Goal: Navigation & Orientation: Find specific page/section

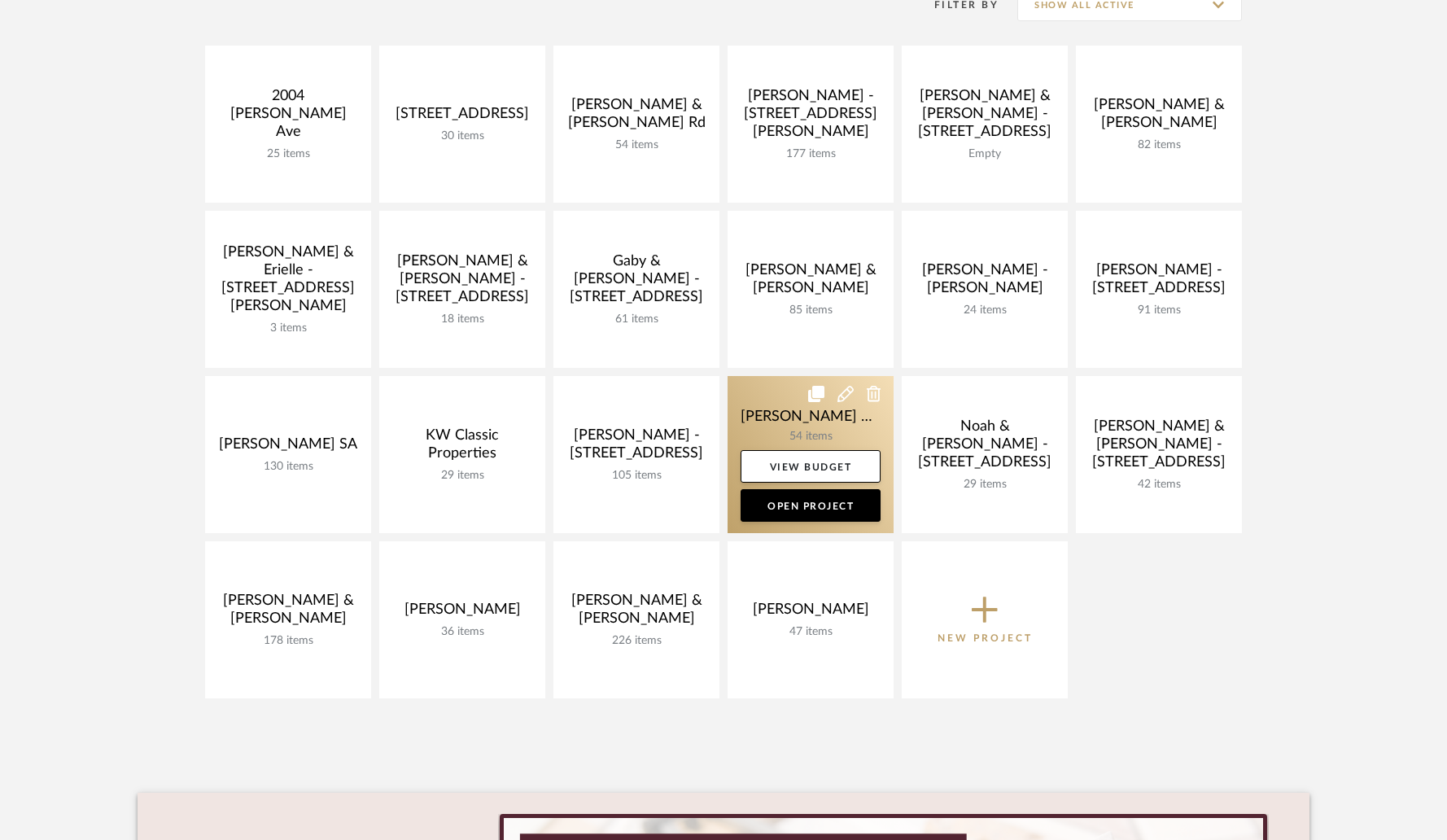
scroll to position [260, 0]
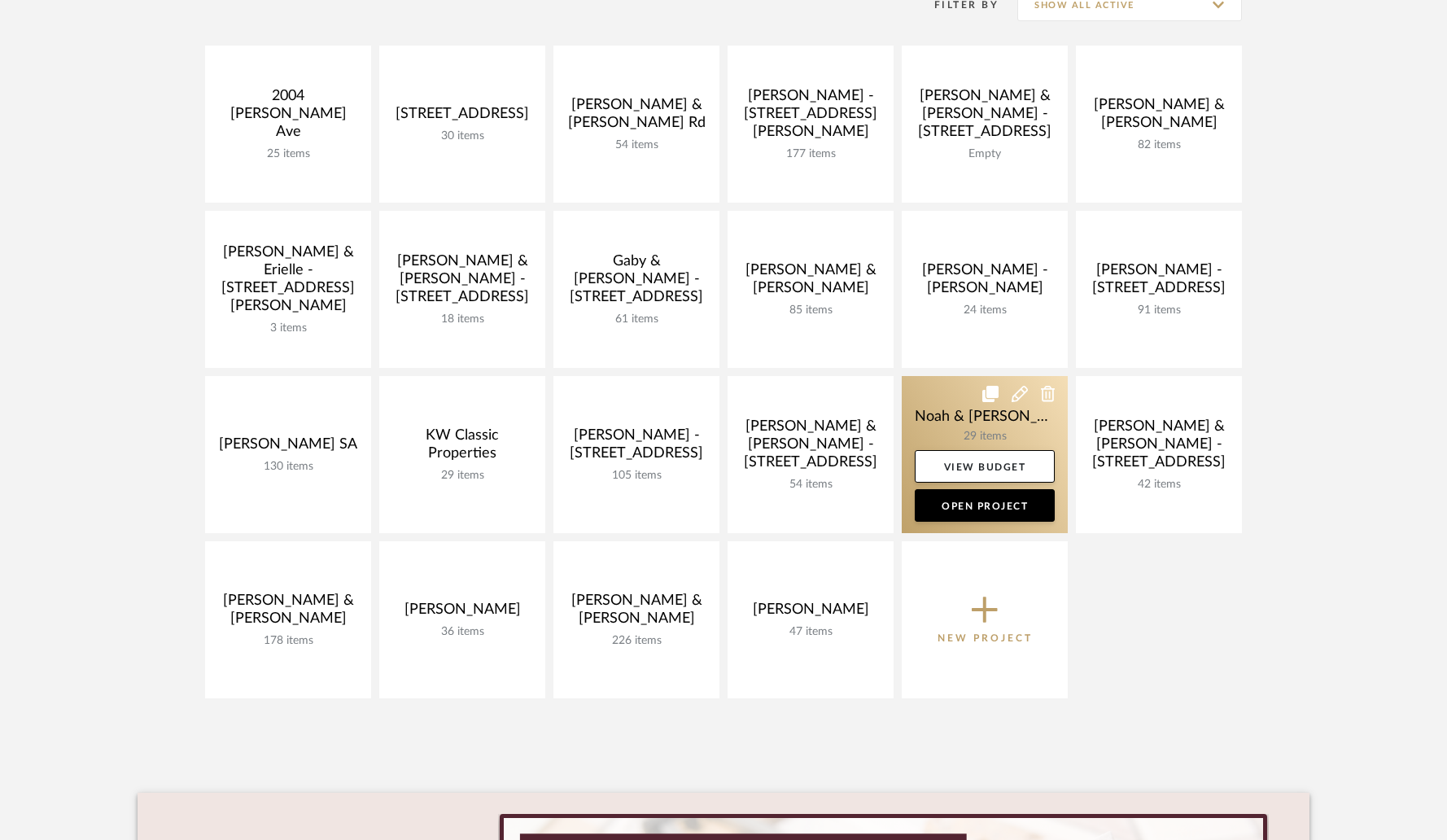
click at [937, 425] on link at bounding box center [984, 455] width 166 height 157
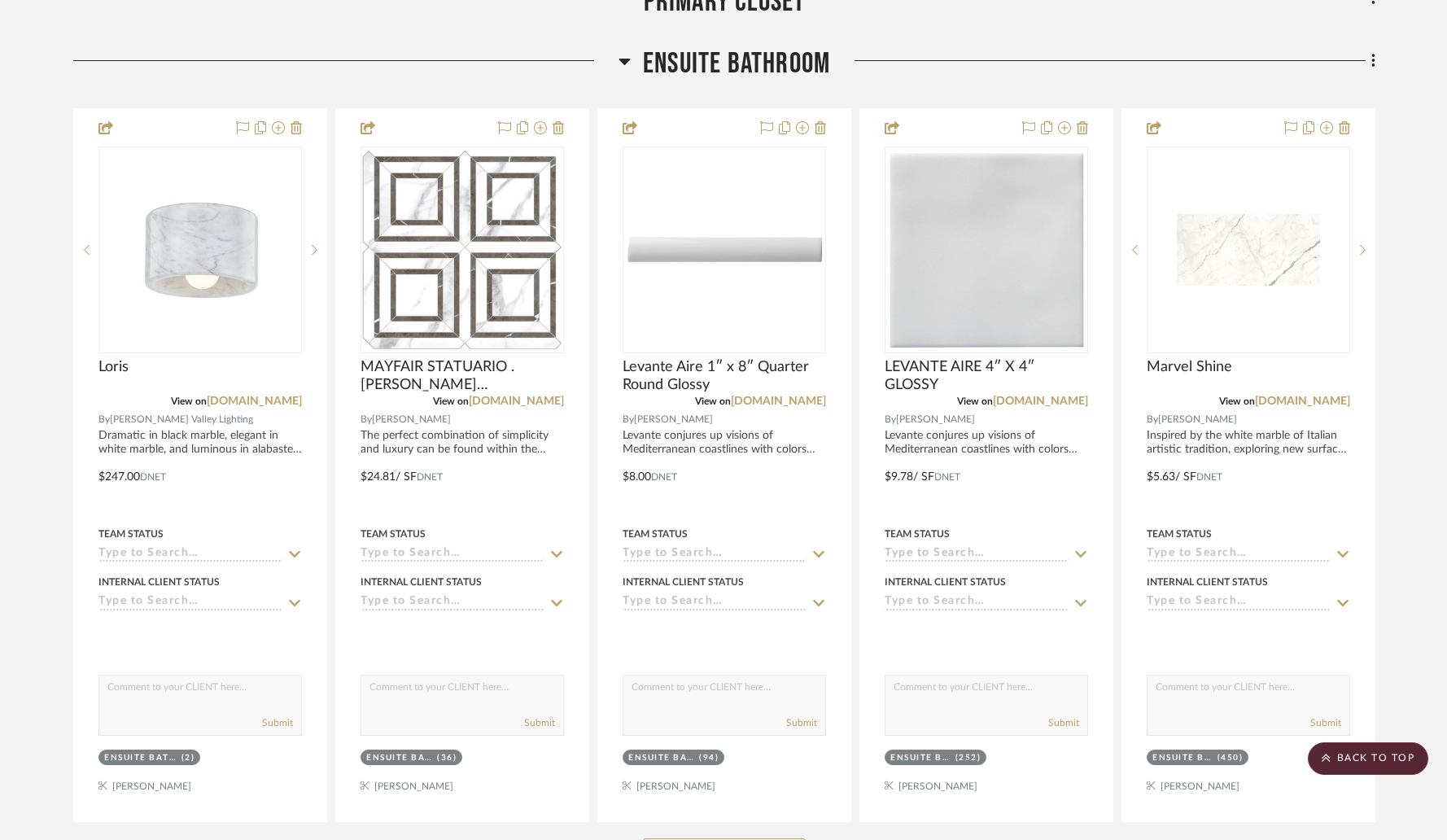
scroll to position [1693, 0]
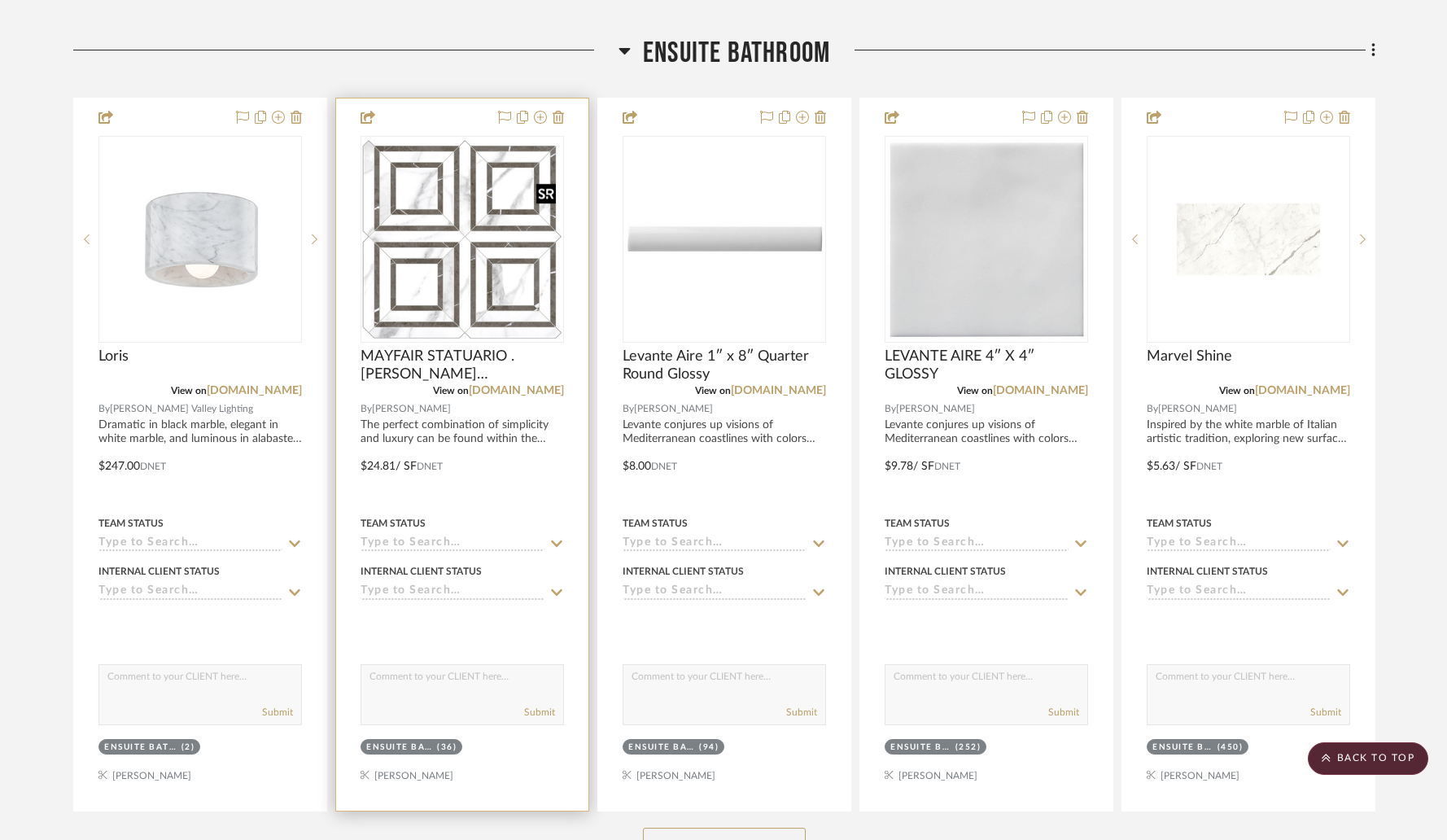
click at [490, 249] on img "0" at bounding box center [462, 239] width 201 height 201
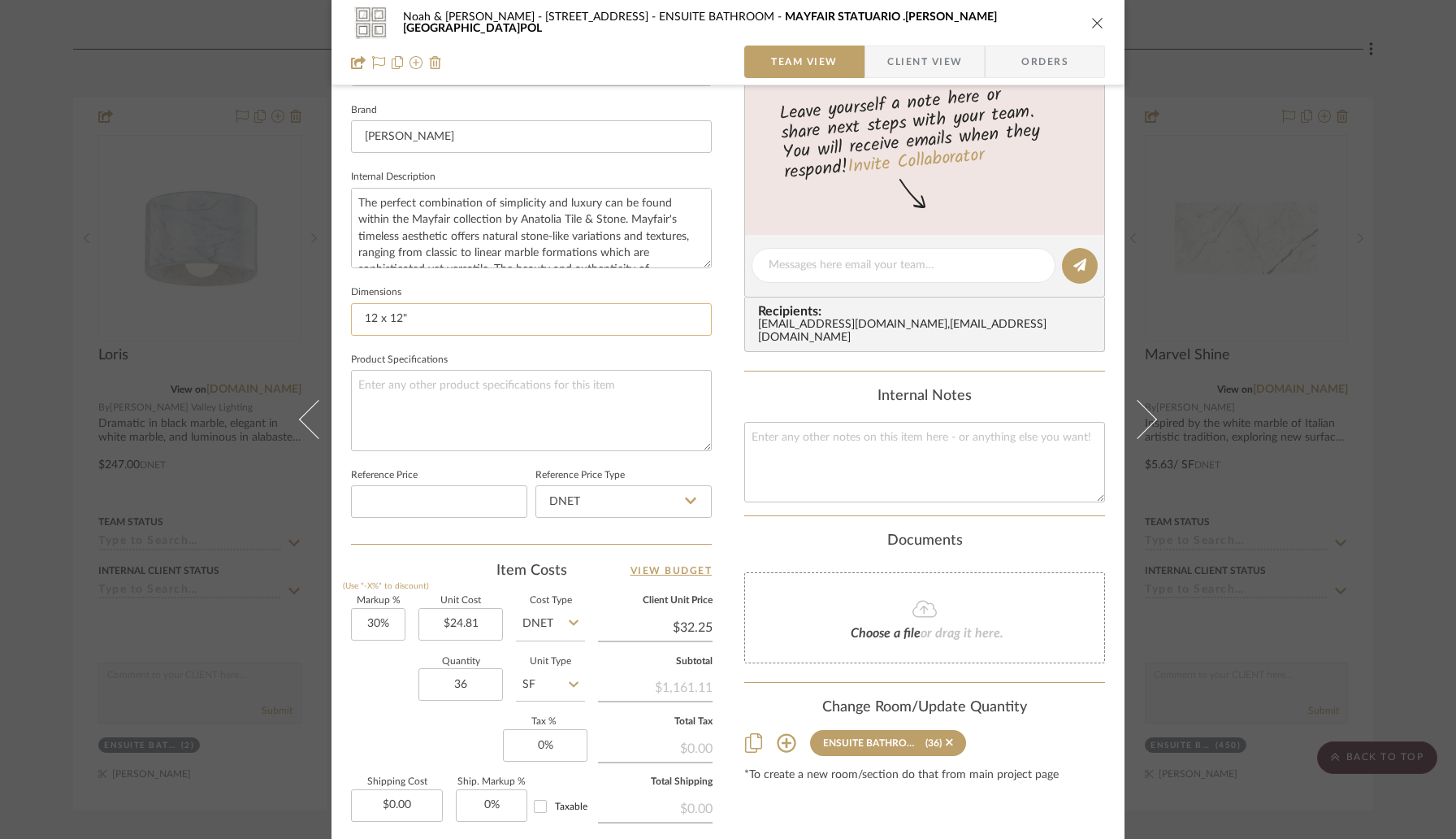
scroll to position [525, 0]
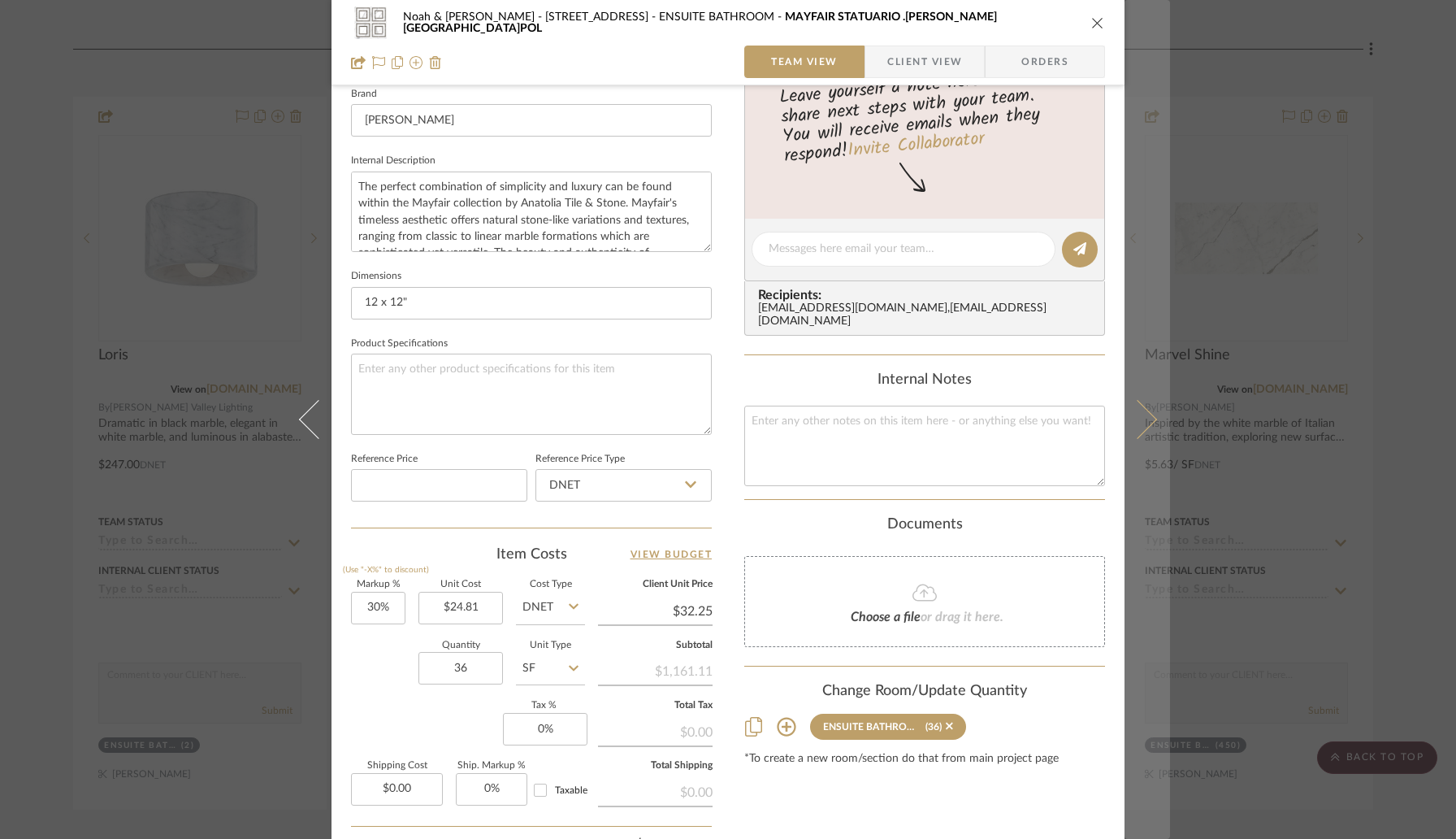
click at [1146, 430] on button at bounding box center [1146, 419] width 45 height 839
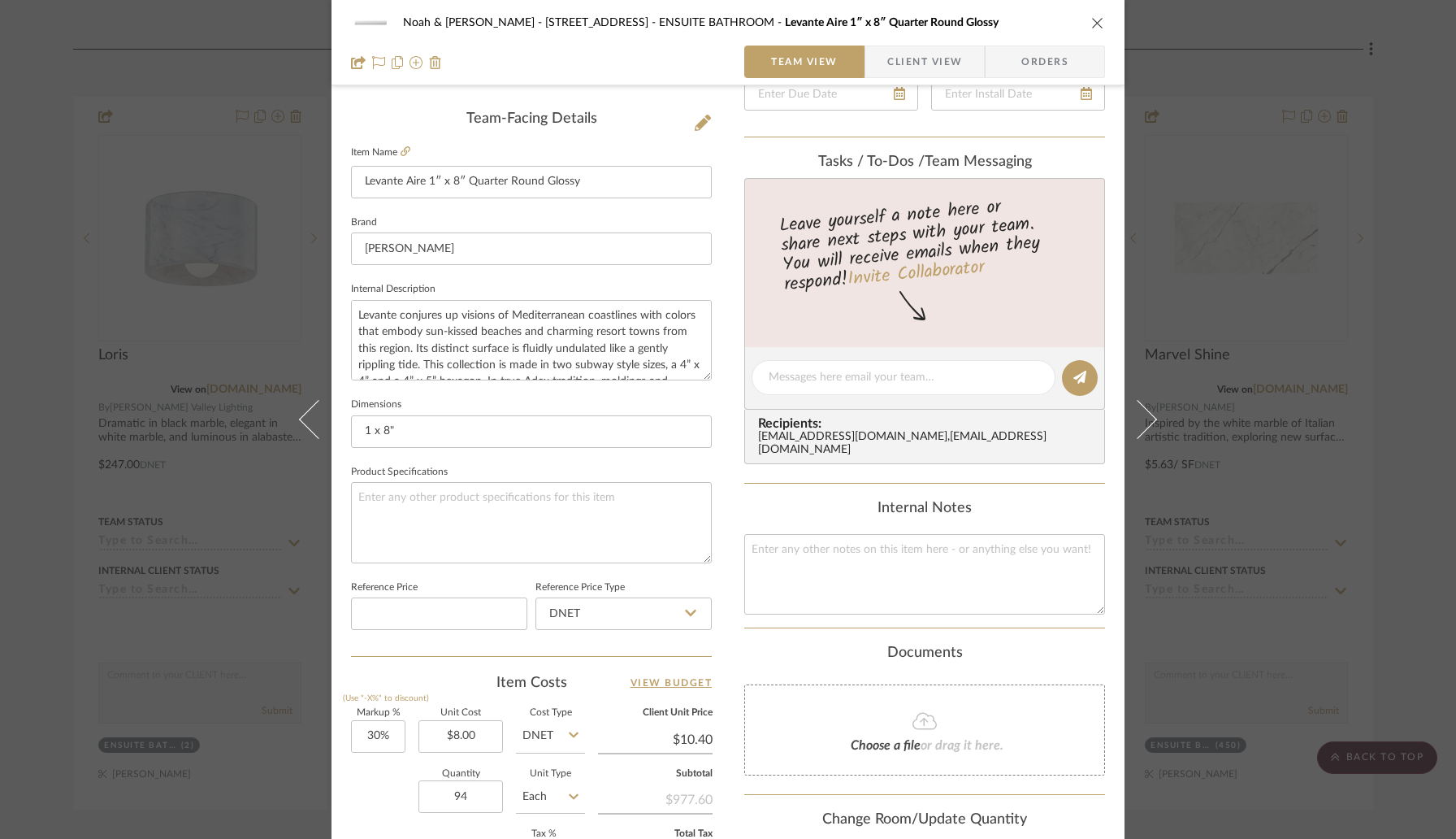
scroll to position [0, 0]
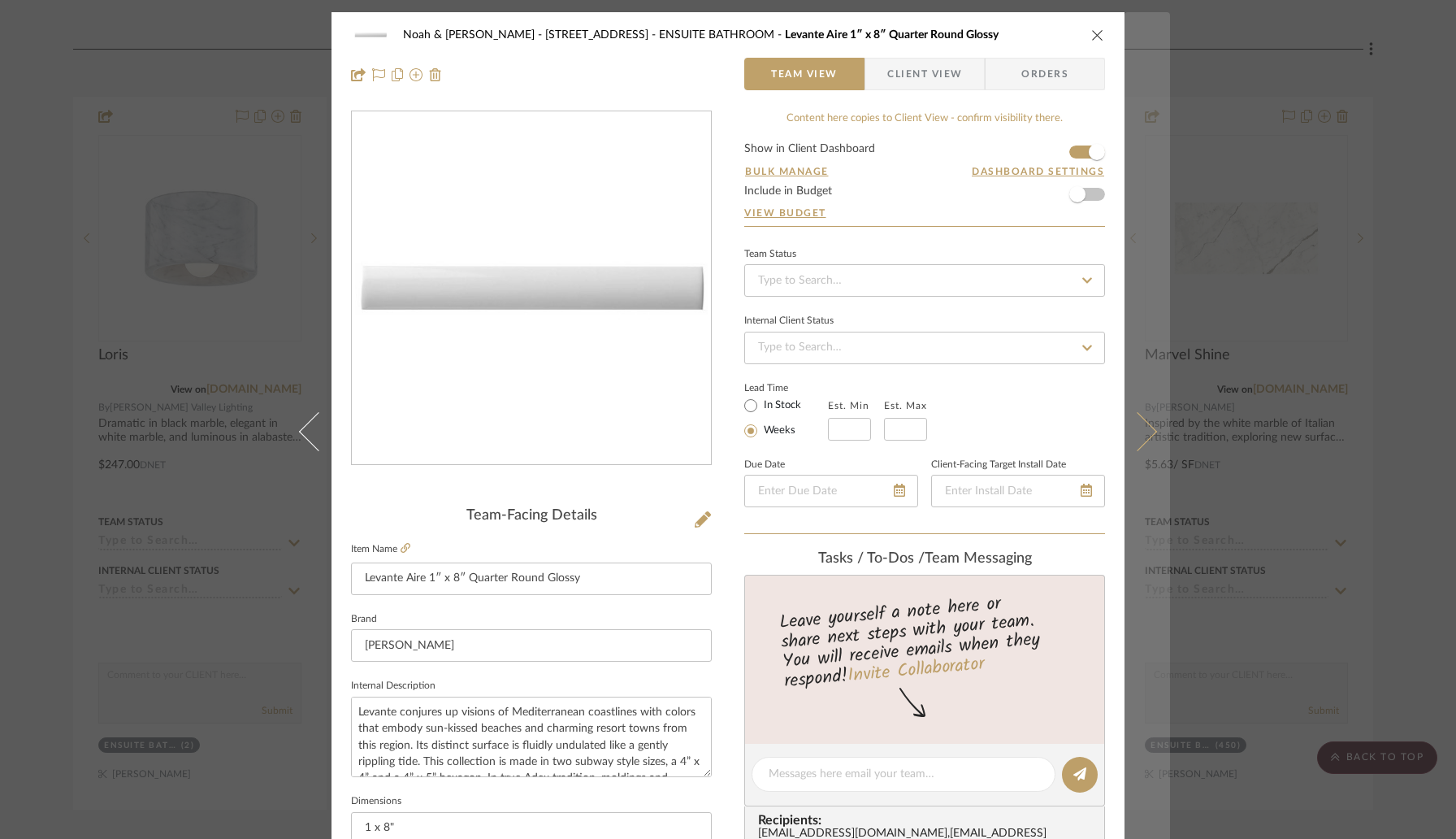
click at [1136, 429] on icon at bounding box center [1138, 431] width 39 height 39
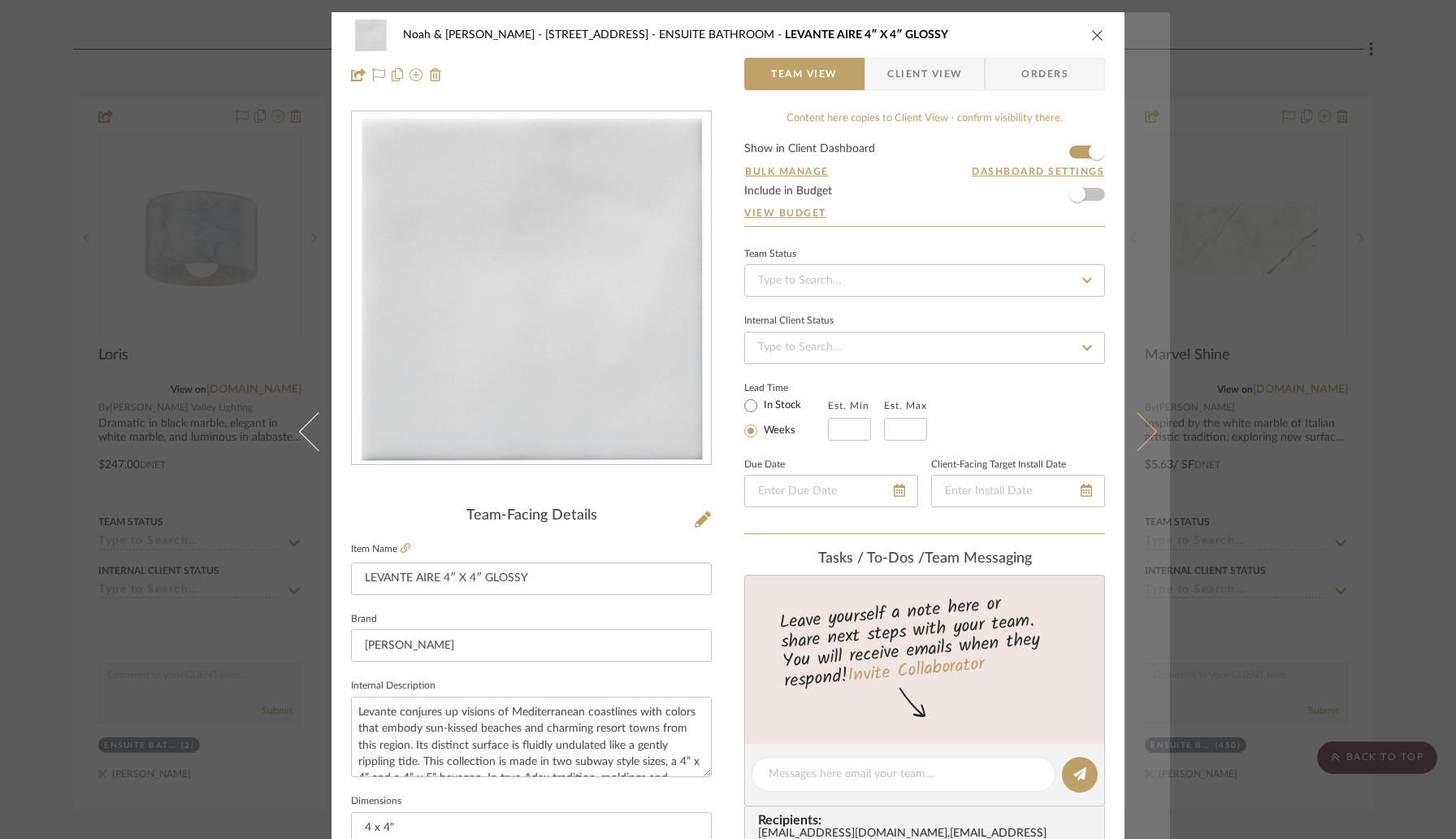
click at [1135, 434] on icon at bounding box center [1138, 431] width 39 height 39
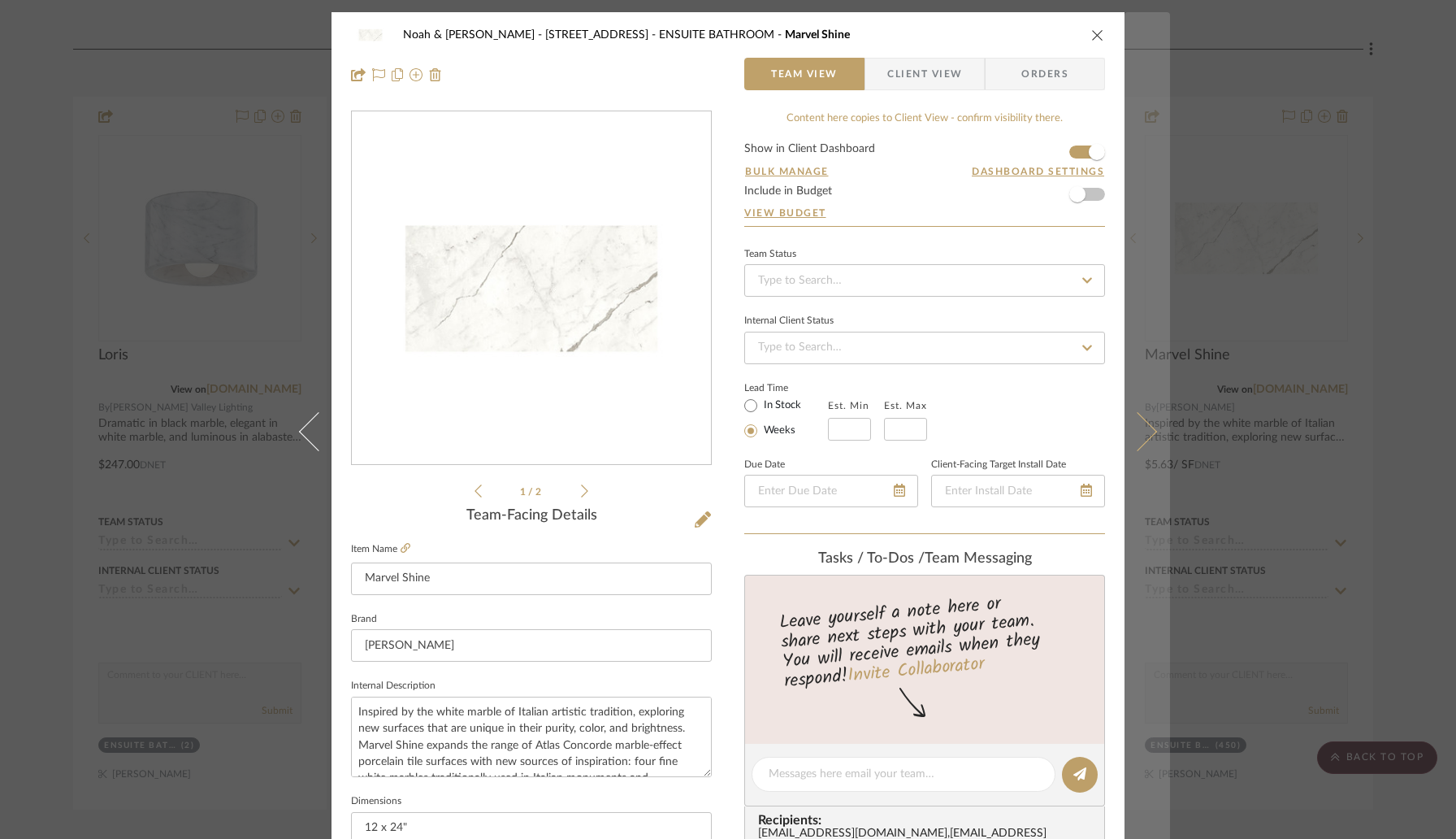
click at [1139, 435] on icon at bounding box center [1138, 431] width 39 height 39
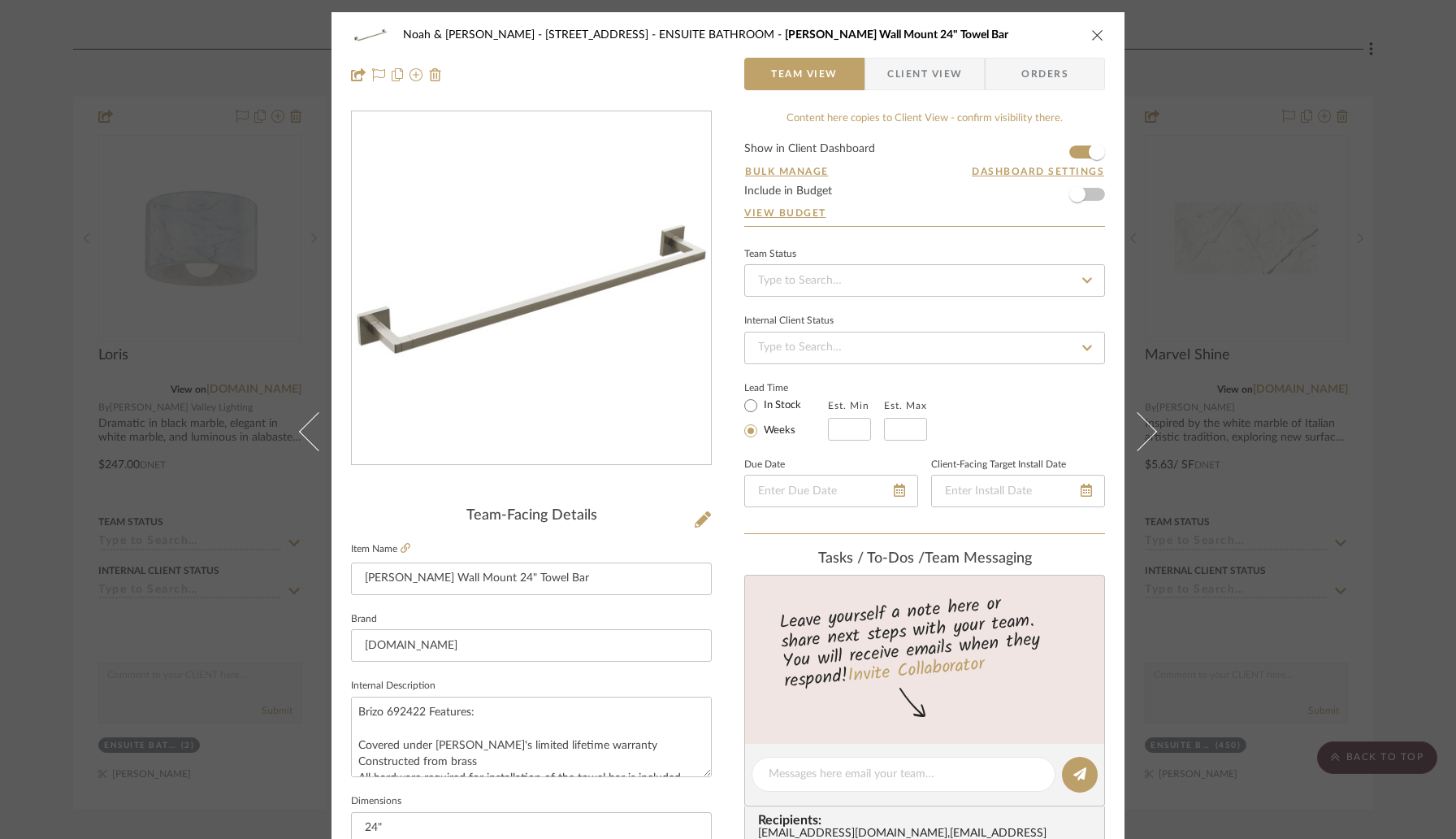
click at [1139, 435] on icon at bounding box center [1138, 431] width 39 height 39
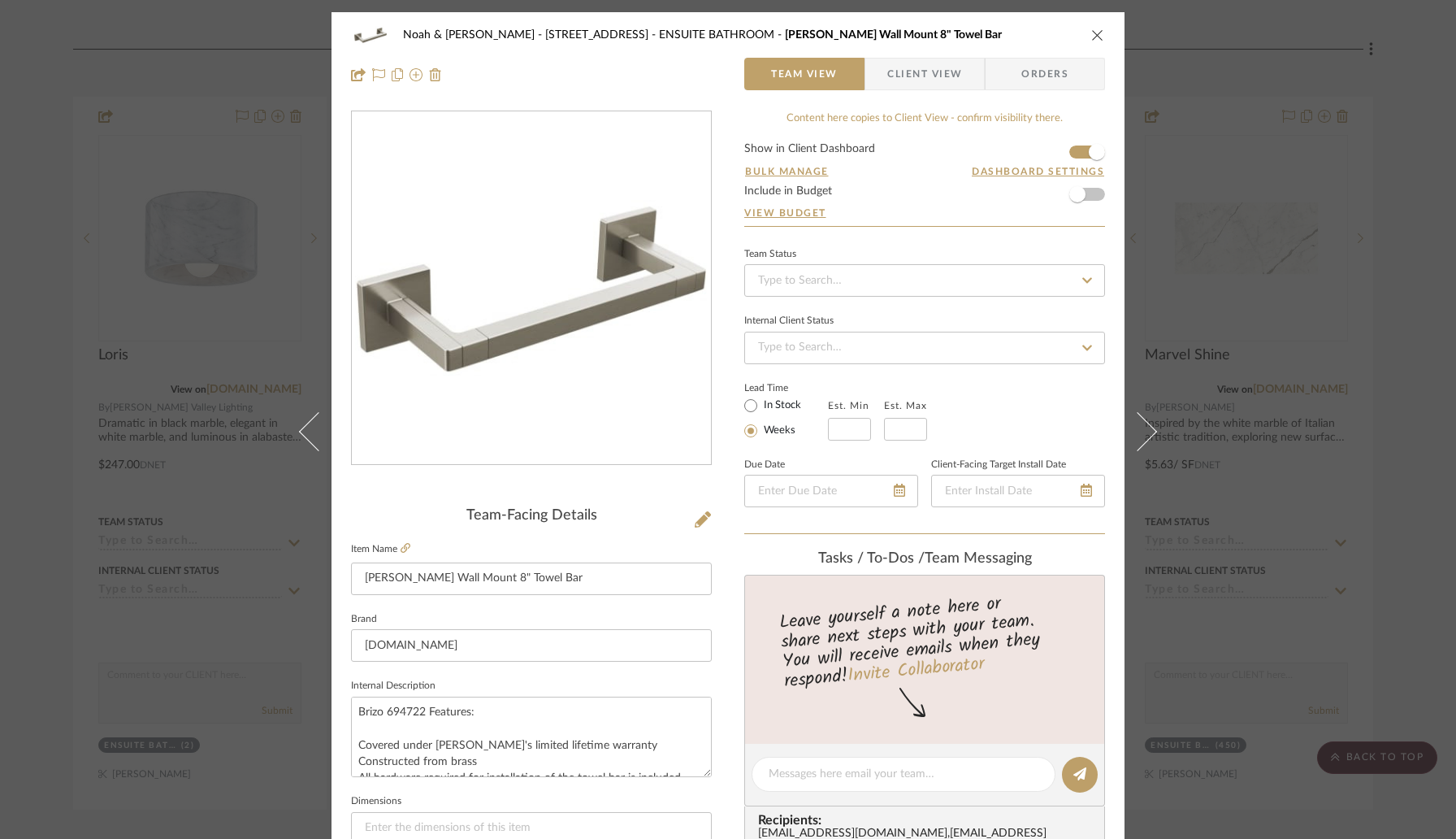
click at [1098, 36] on icon "close" at bounding box center [1098, 35] width 13 height 13
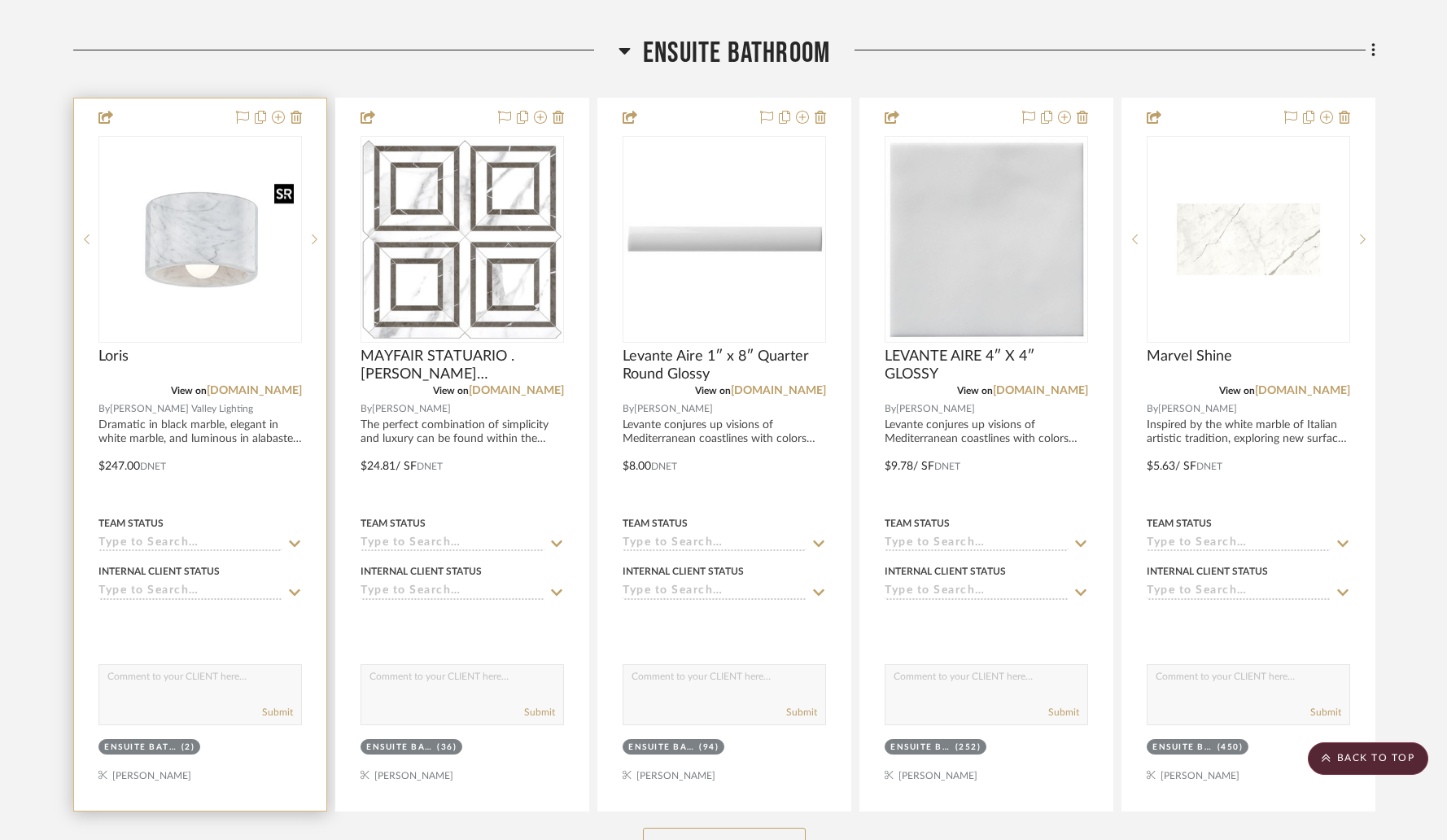
scroll to position [1836, 0]
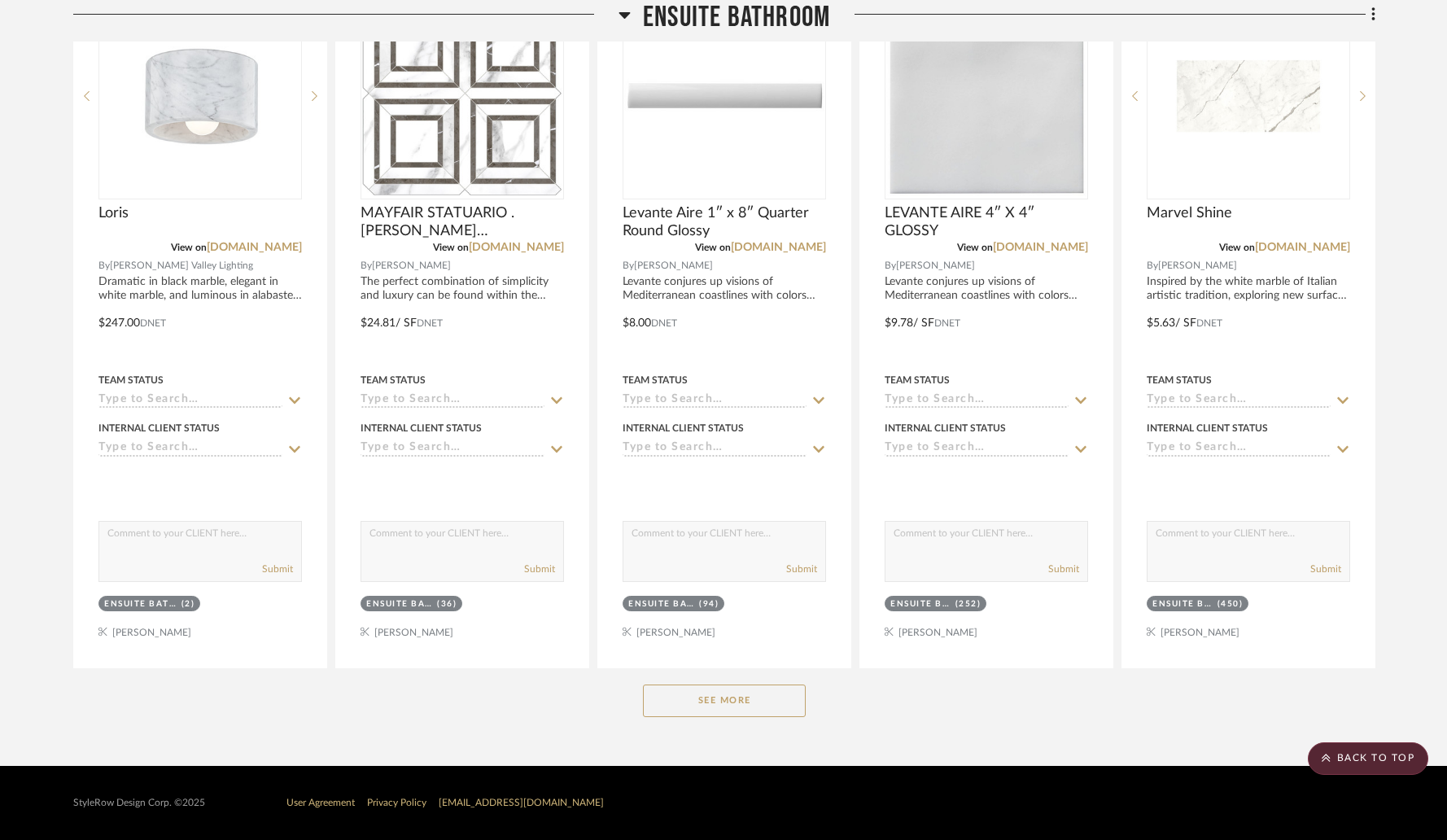
click at [752, 706] on button "See More" at bounding box center [725, 701] width 163 height 33
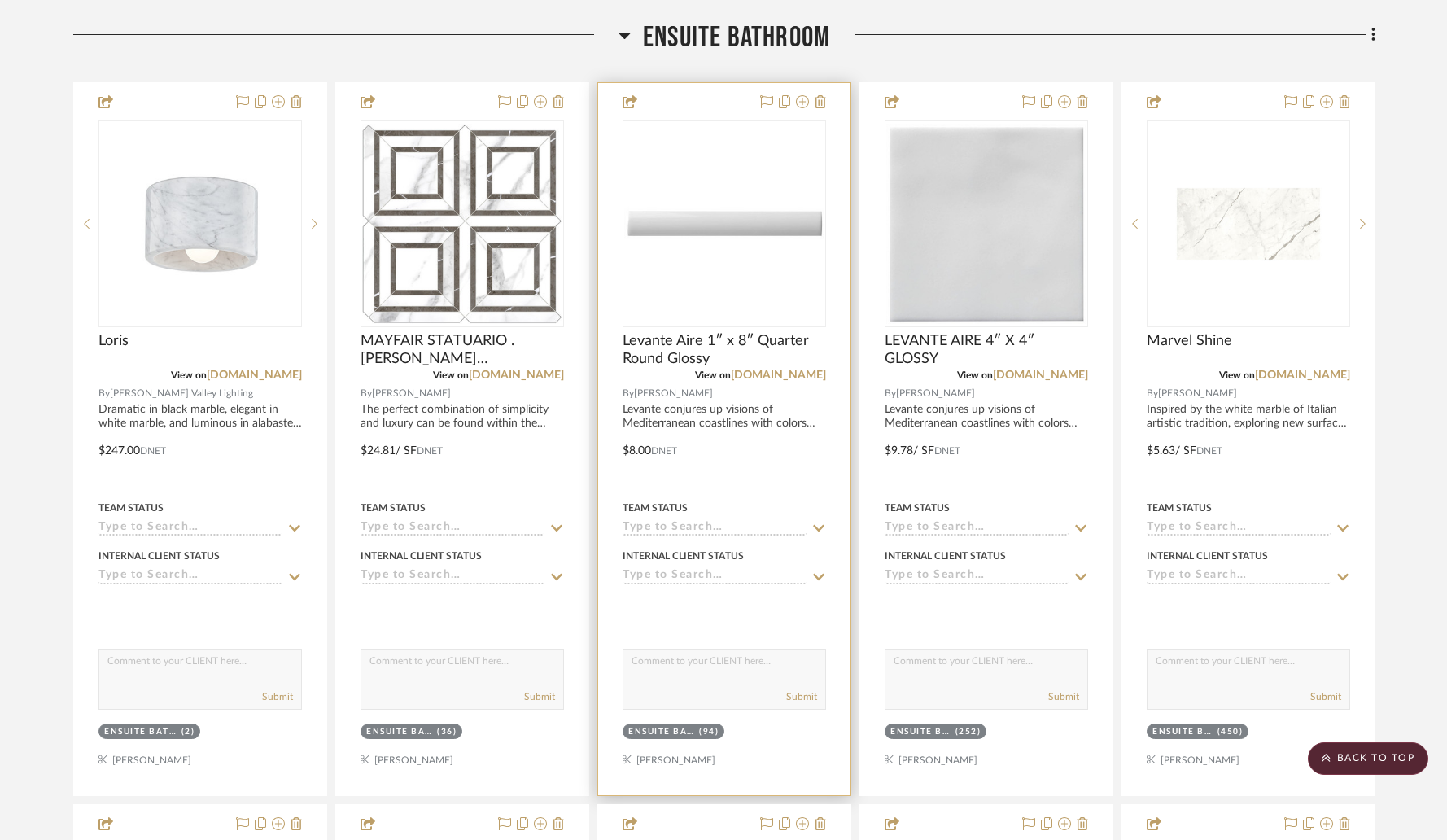
scroll to position [1579, 0]
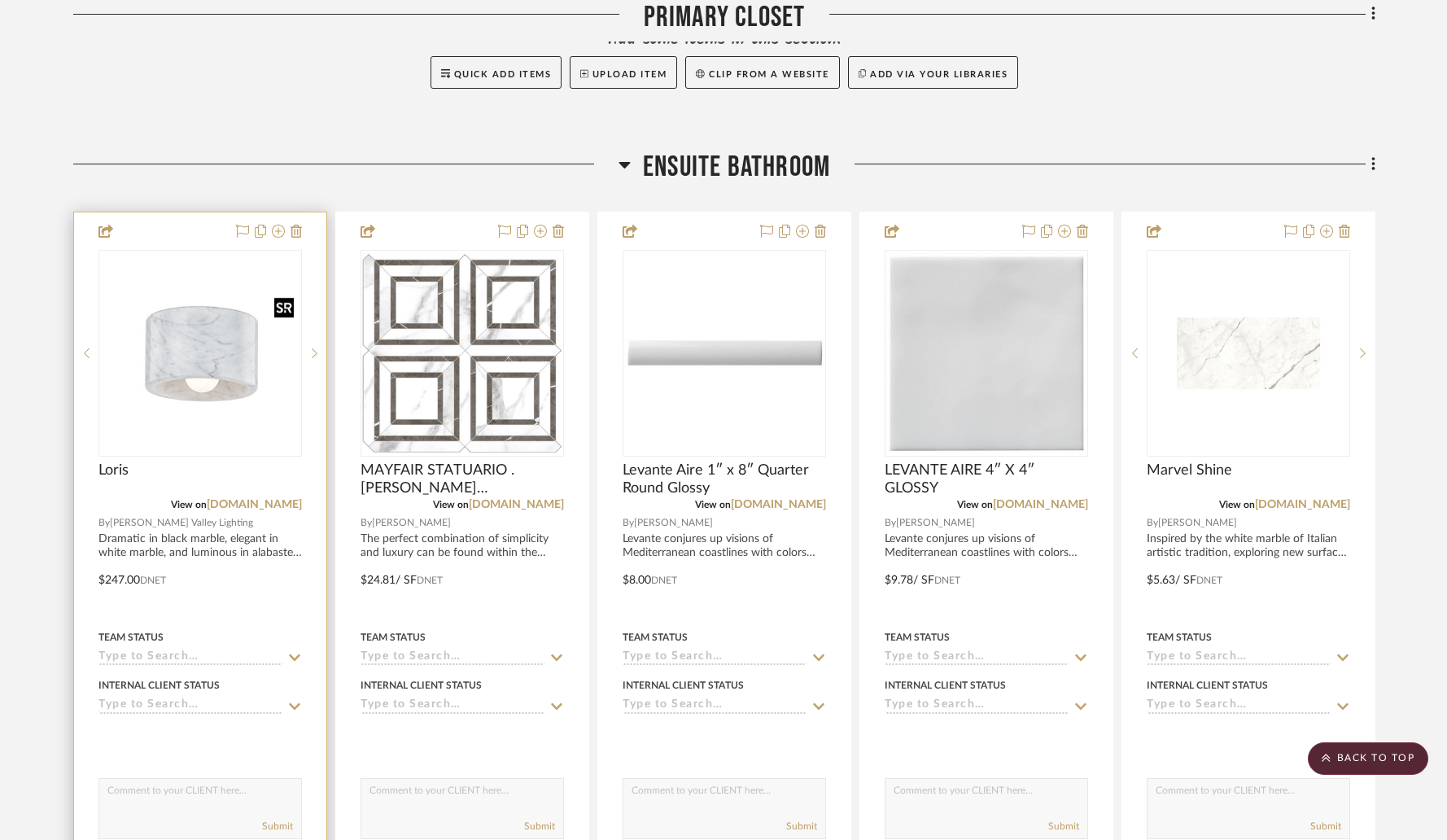
click at [248, 372] on img "0" at bounding box center [200, 353] width 201 height 201
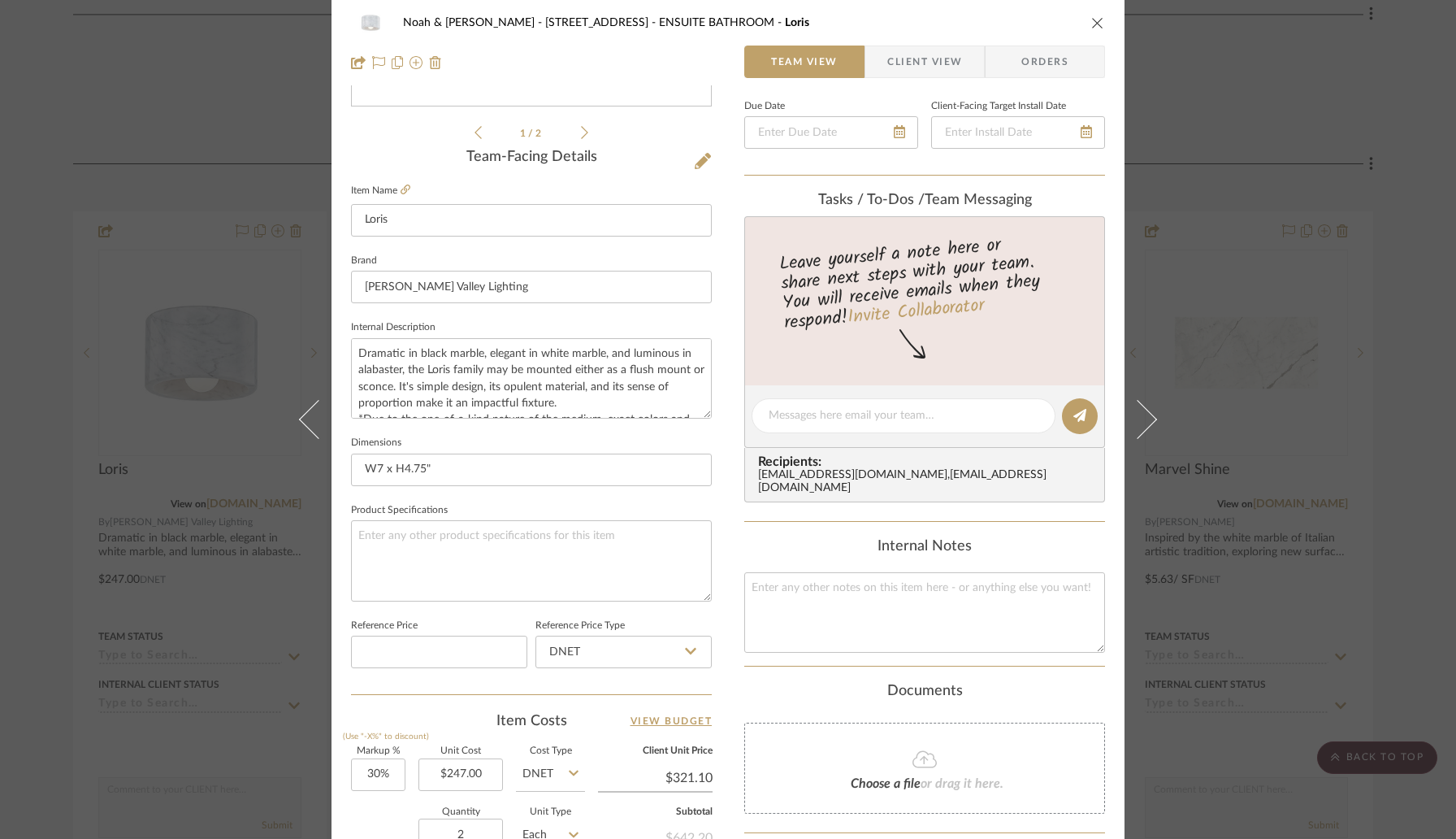
scroll to position [0, 0]
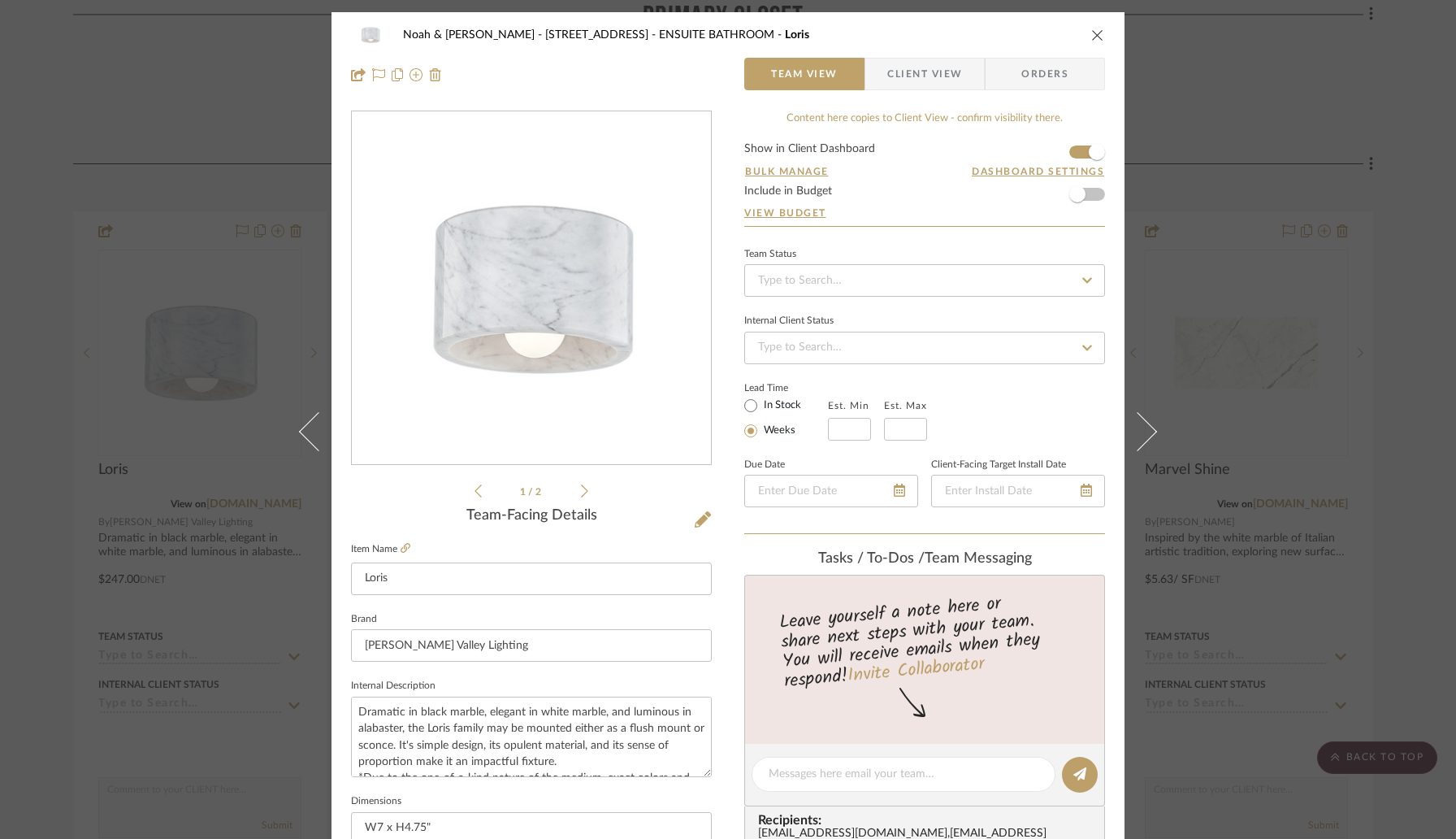
click at [1092, 31] on icon "close" at bounding box center [1098, 35] width 13 height 13
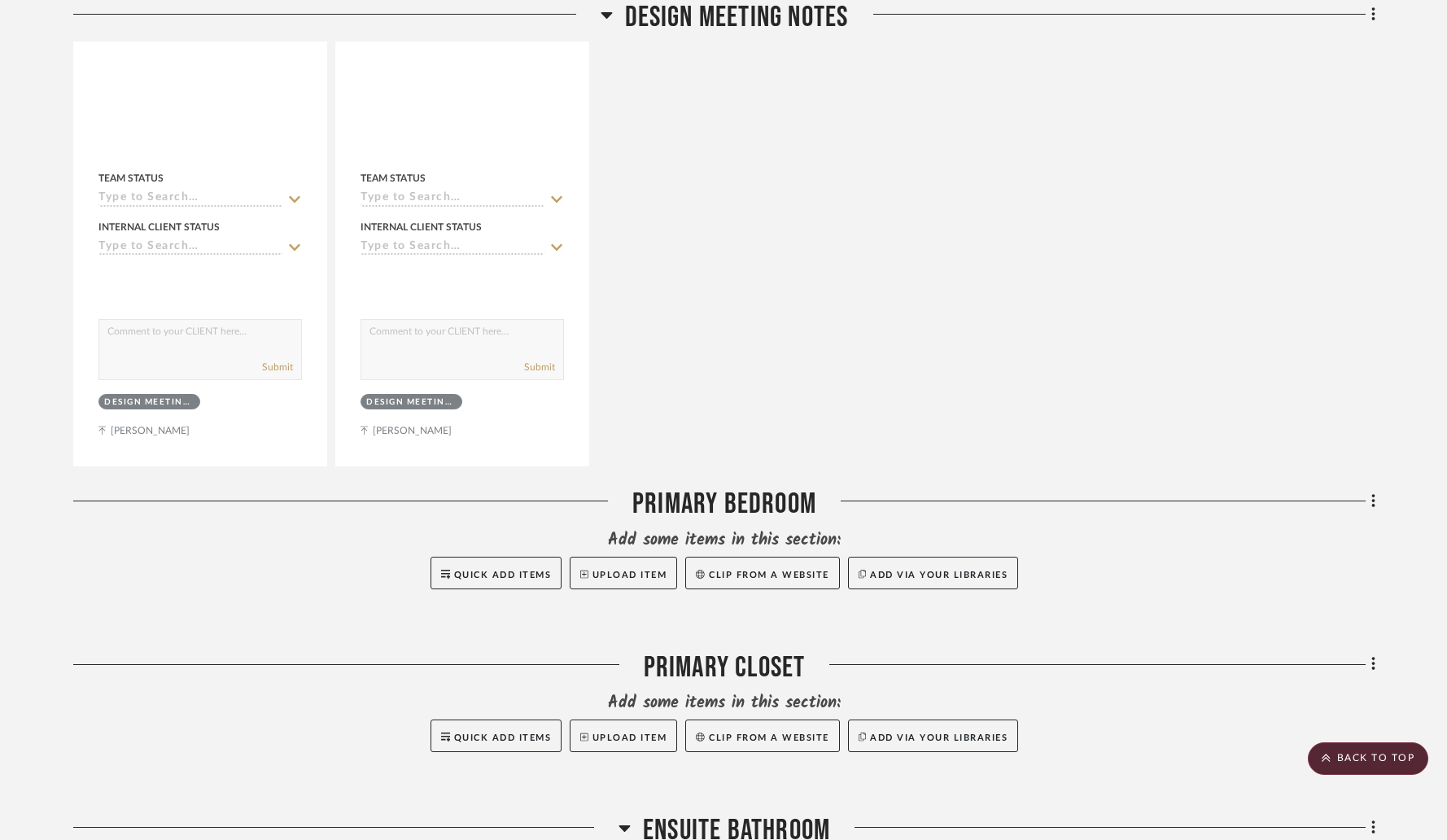
scroll to position [915, 0]
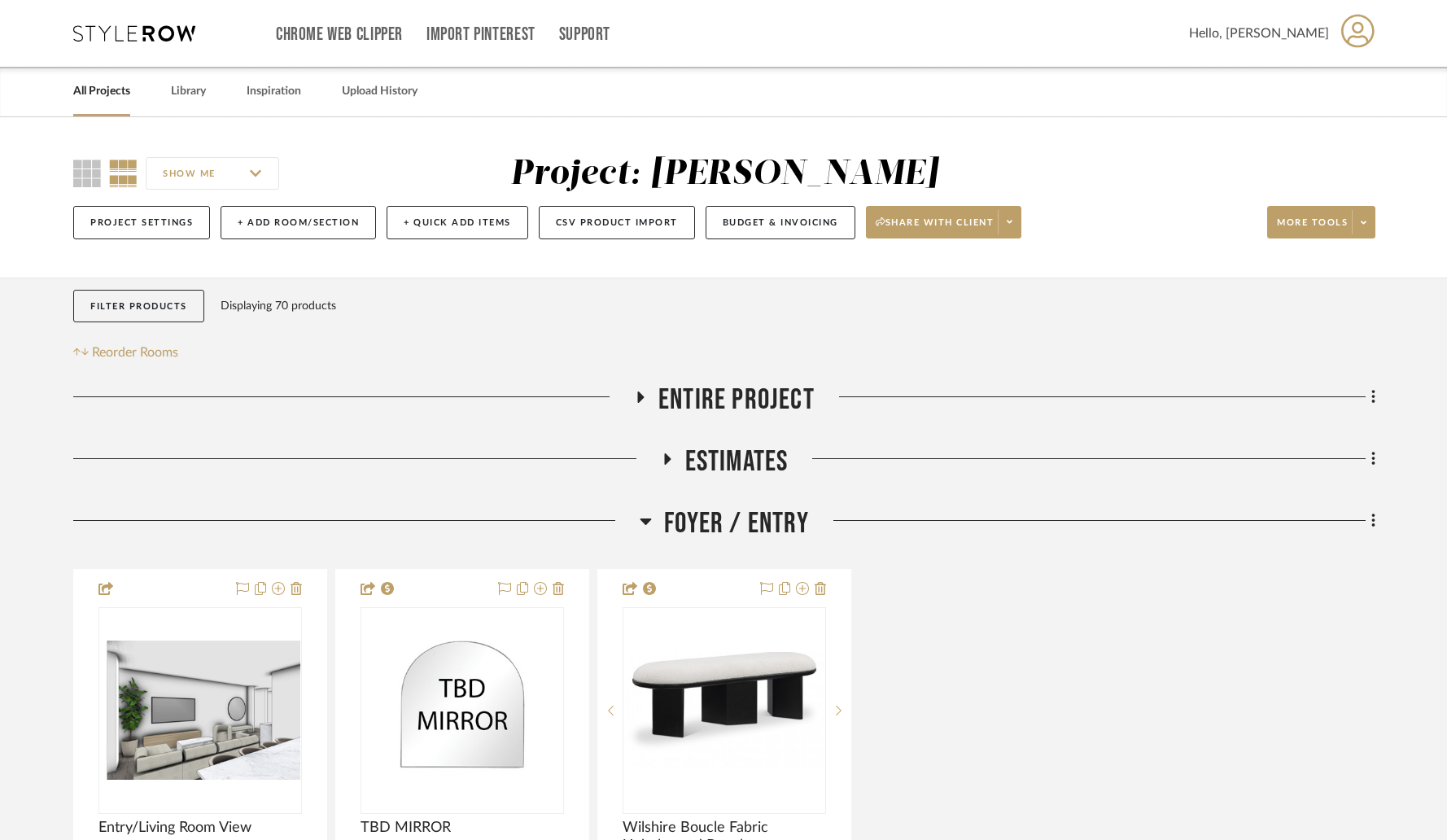
click at [113, 90] on link "All Projects" at bounding box center [101, 91] width 57 height 22
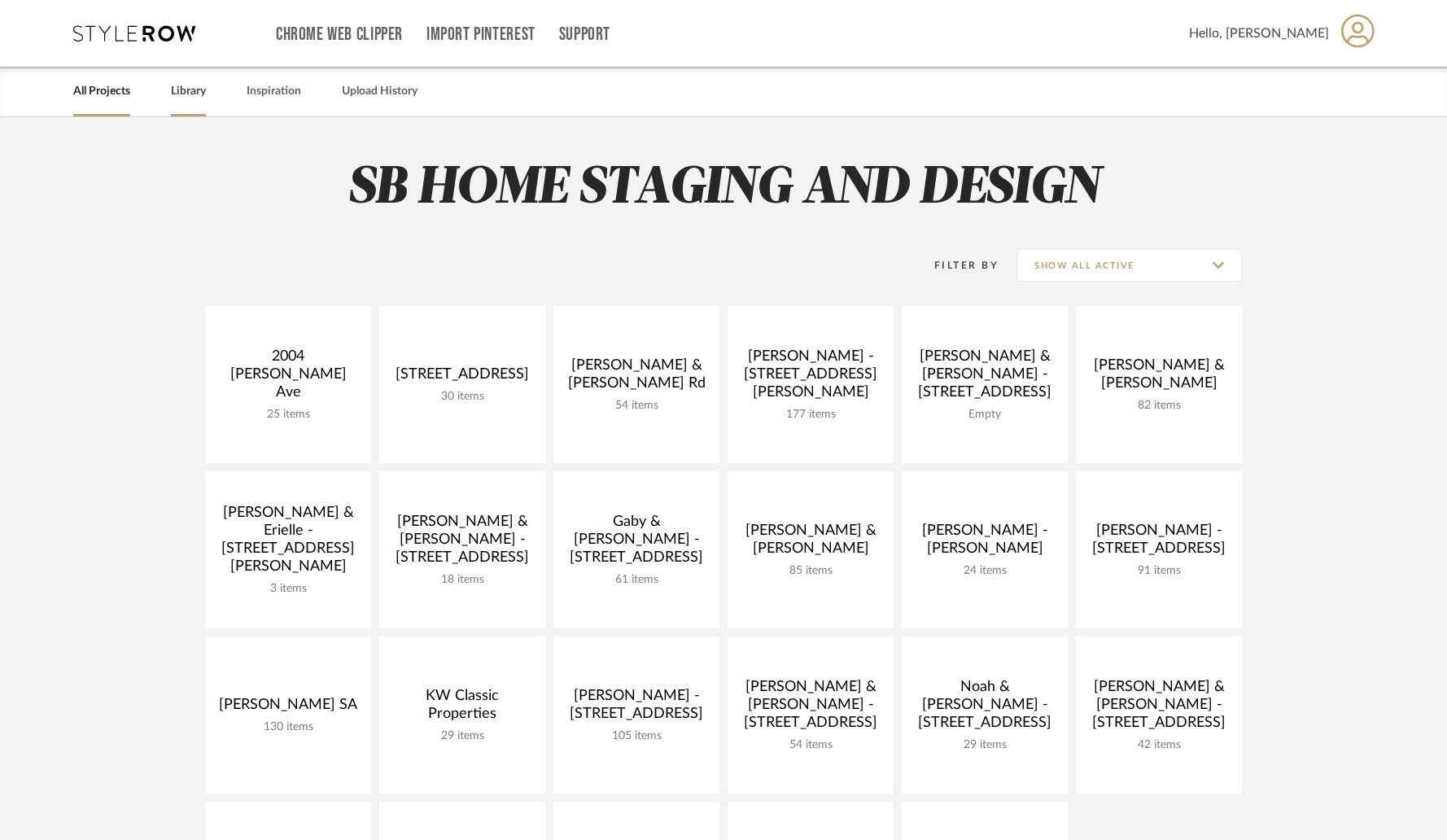
click at [193, 97] on link "Library" at bounding box center [188, 91] width 35 height 22
